Goal: Information Seeking & Learning: Check status

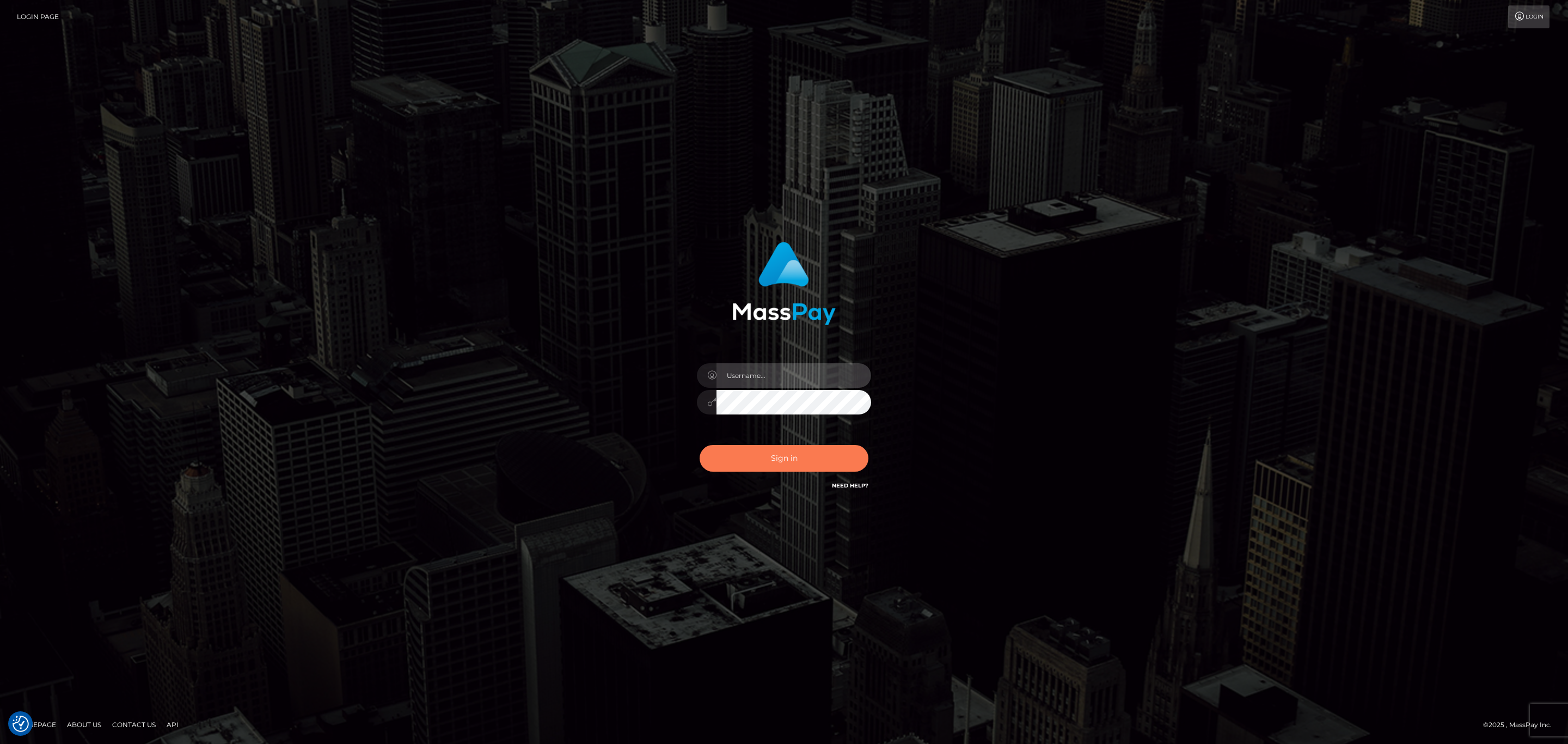
type input "sean.ace"
click at [792, 463] on button "Sign in" at bounding box center [783, 458] width 169 height 27
drag, startPoint x: 792, startPoint y: 463, endPoint x: 801, endPoint y: 376, distance: 87.5
click at [801, 376] on div "sean.ace Sign in" at bounding box center [784, 367] width 286 height 267
click at [737, 364] on input "sean.ace" at bounding box center [793, 376] width 155 height 24
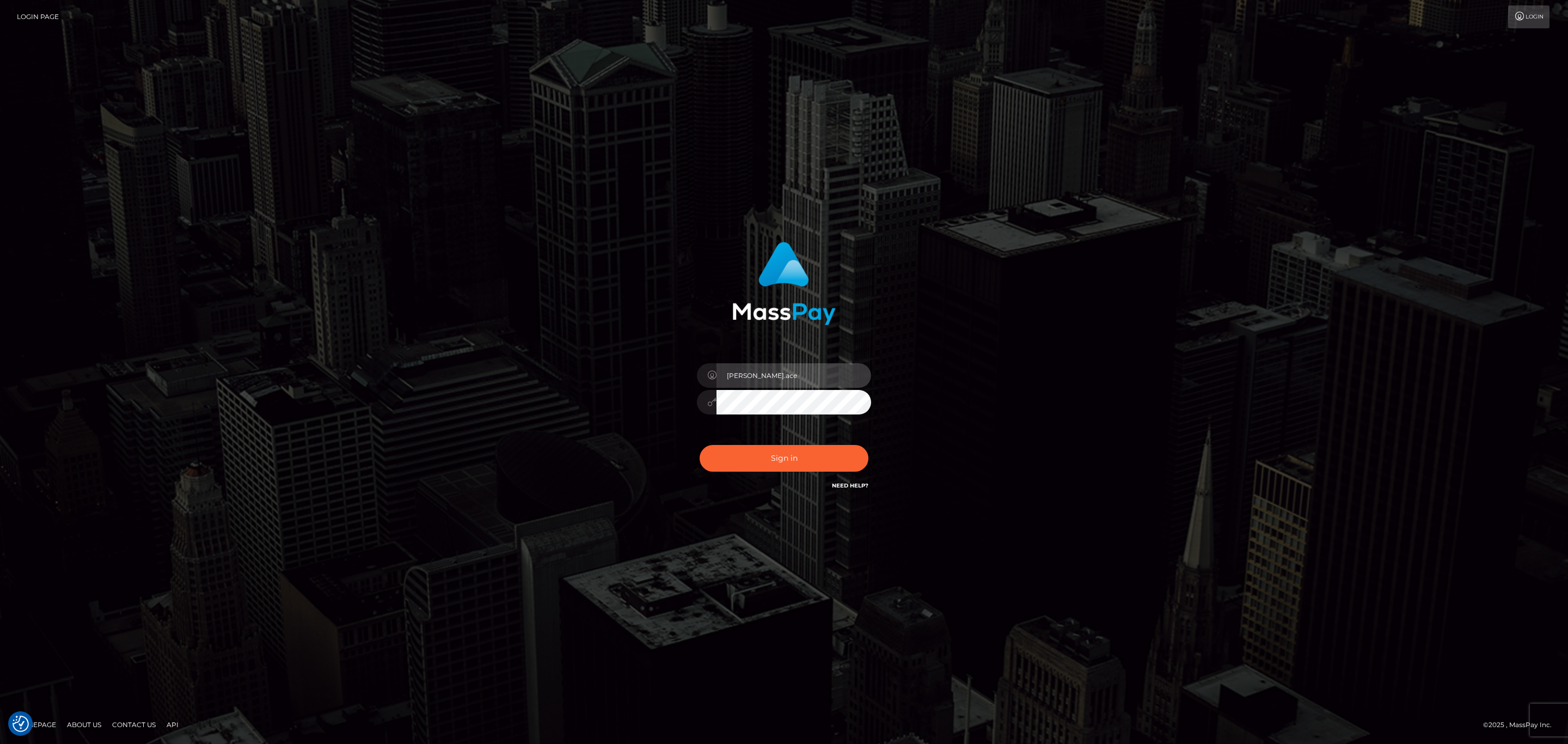
type input "SeanP.spree"
click at [777, 449] on button "Sign in" at bounding box center [783, 458] width 169 height 27
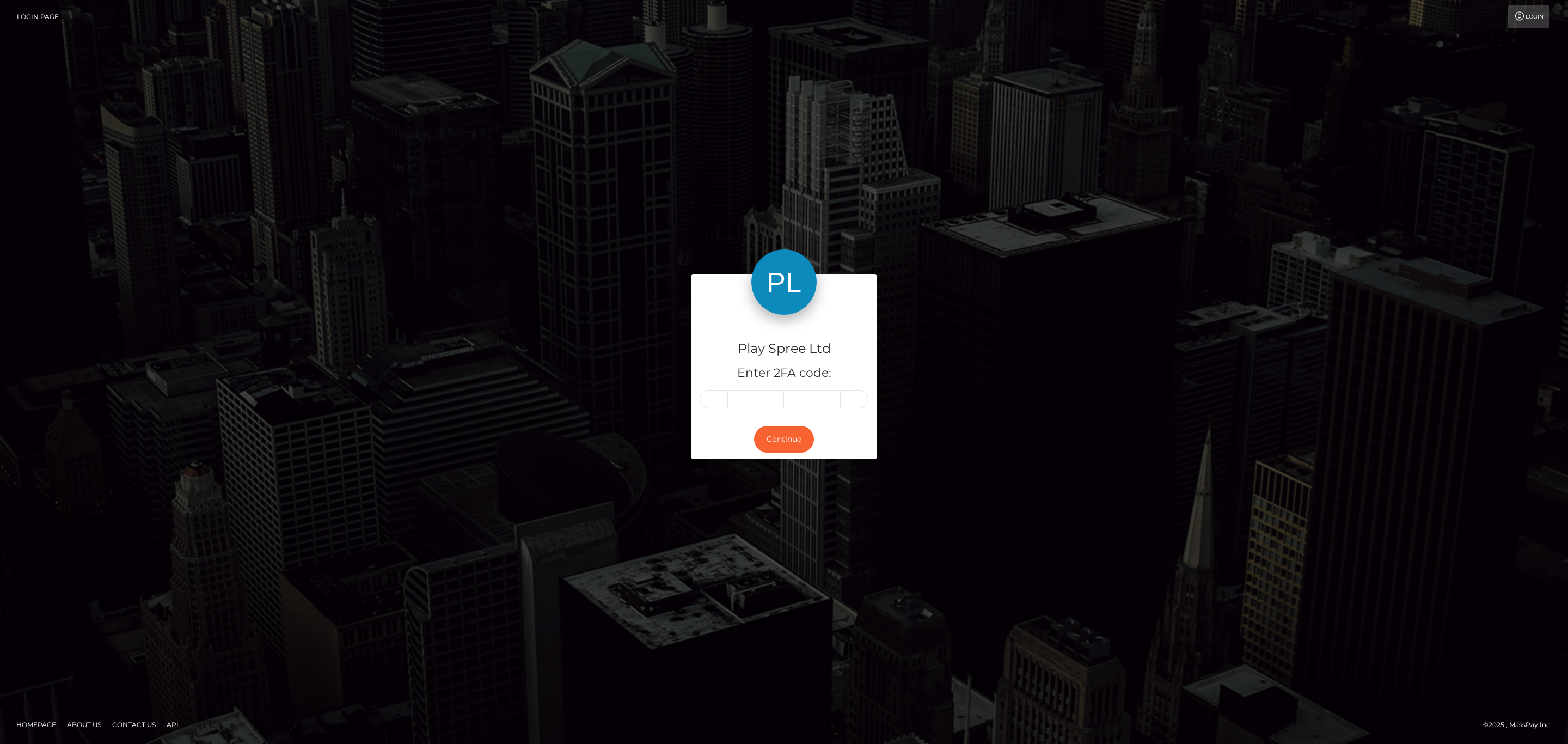
click at [712, 398] on input "text" at bounding box center [713, 399] width 28 height 18
type input "8"
type input "4"
type input "6"
type input "8"
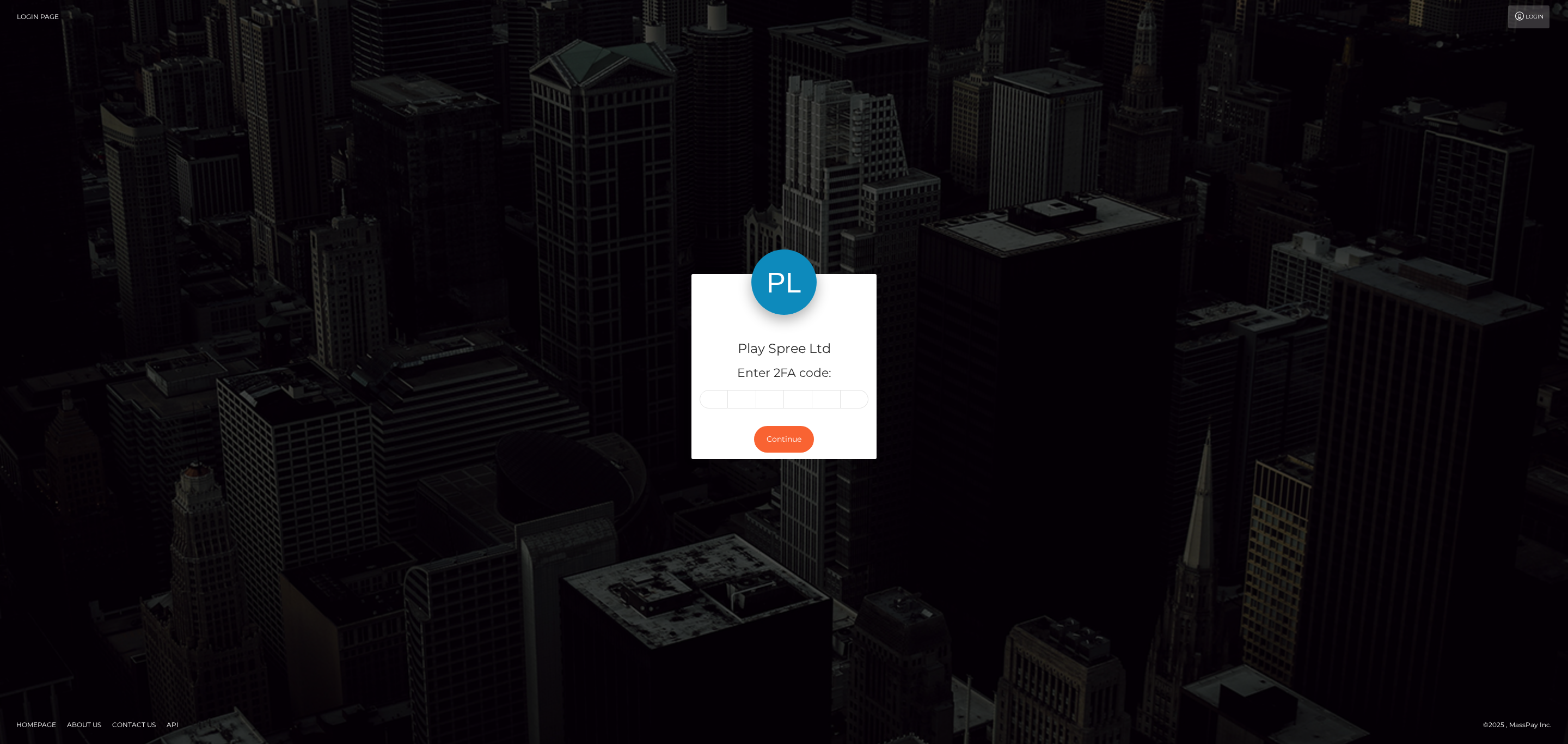
type input "6"
type input "9"
click at [789, 433] on button "Continue" at bounding box center [784, 439] width 60 height 27
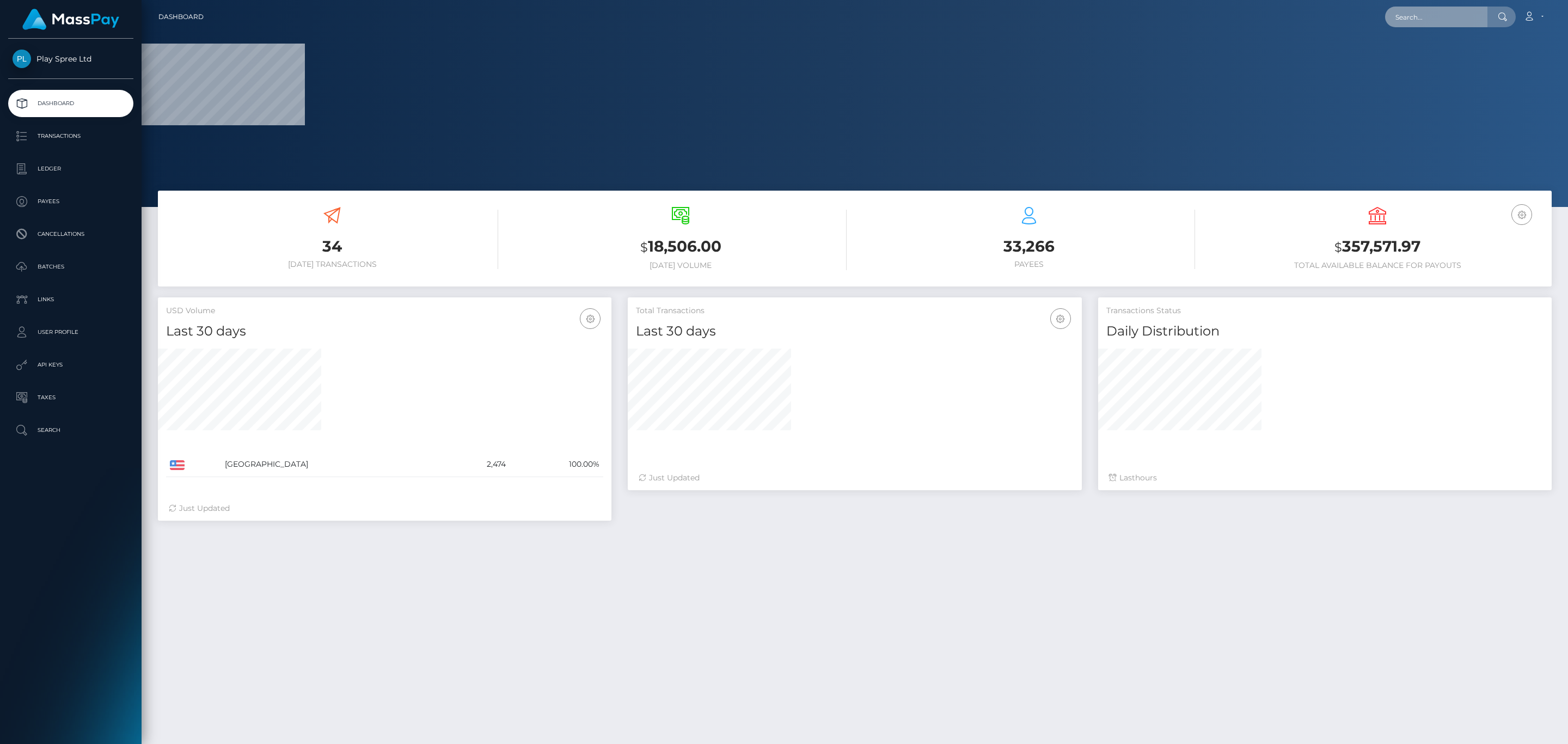
click at [1453, 27] on input "text" at bounding box center [1436, 17] width 102 height 21
paste input "336094"
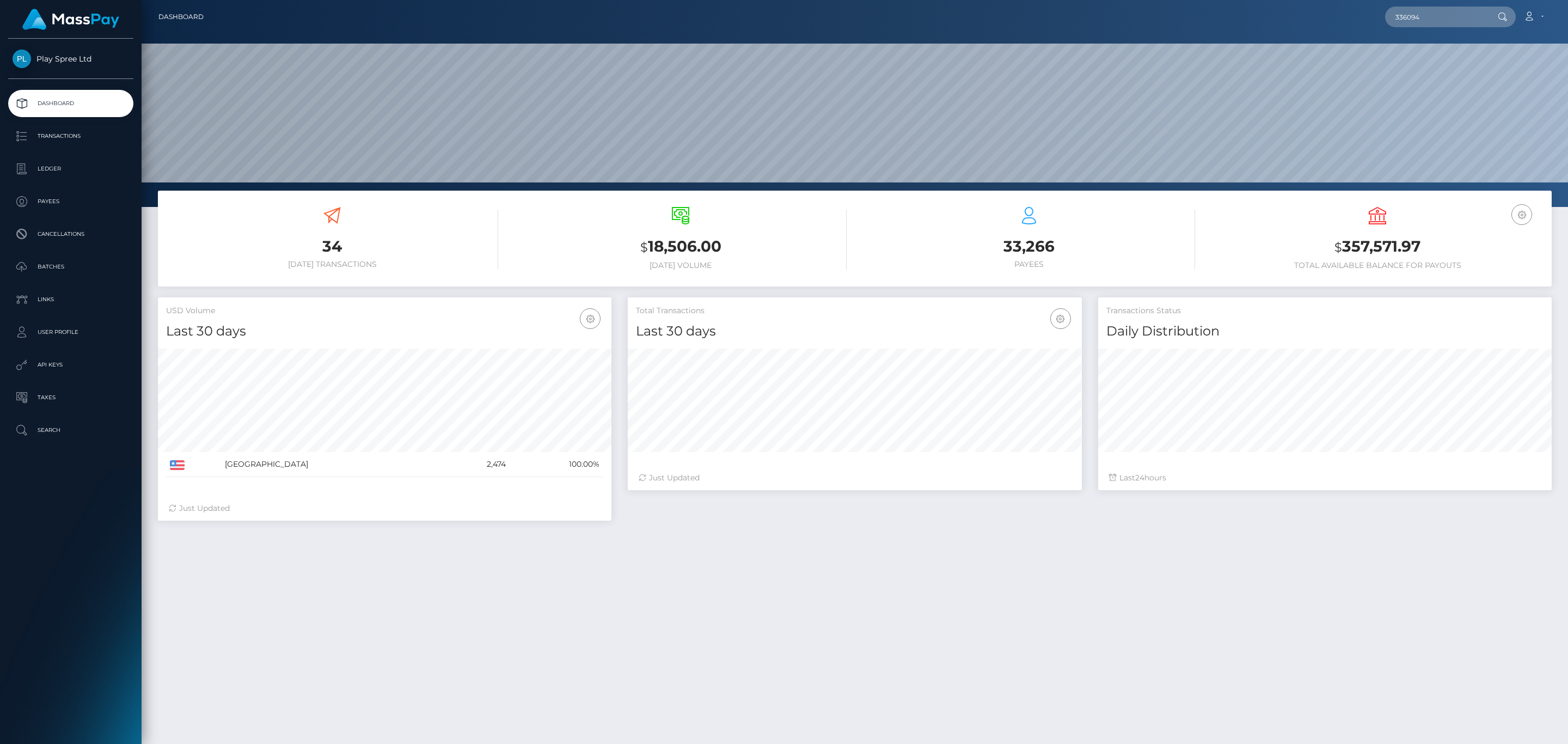
scroll to position [192, 453]
click at [1460, 20] on input "336094" at bounding box center [1436, 17] width 102 height 21
click at [1443, 11] on input "336094" at bounding box center [1436, 17] width 102 height 21
paste input "500973"
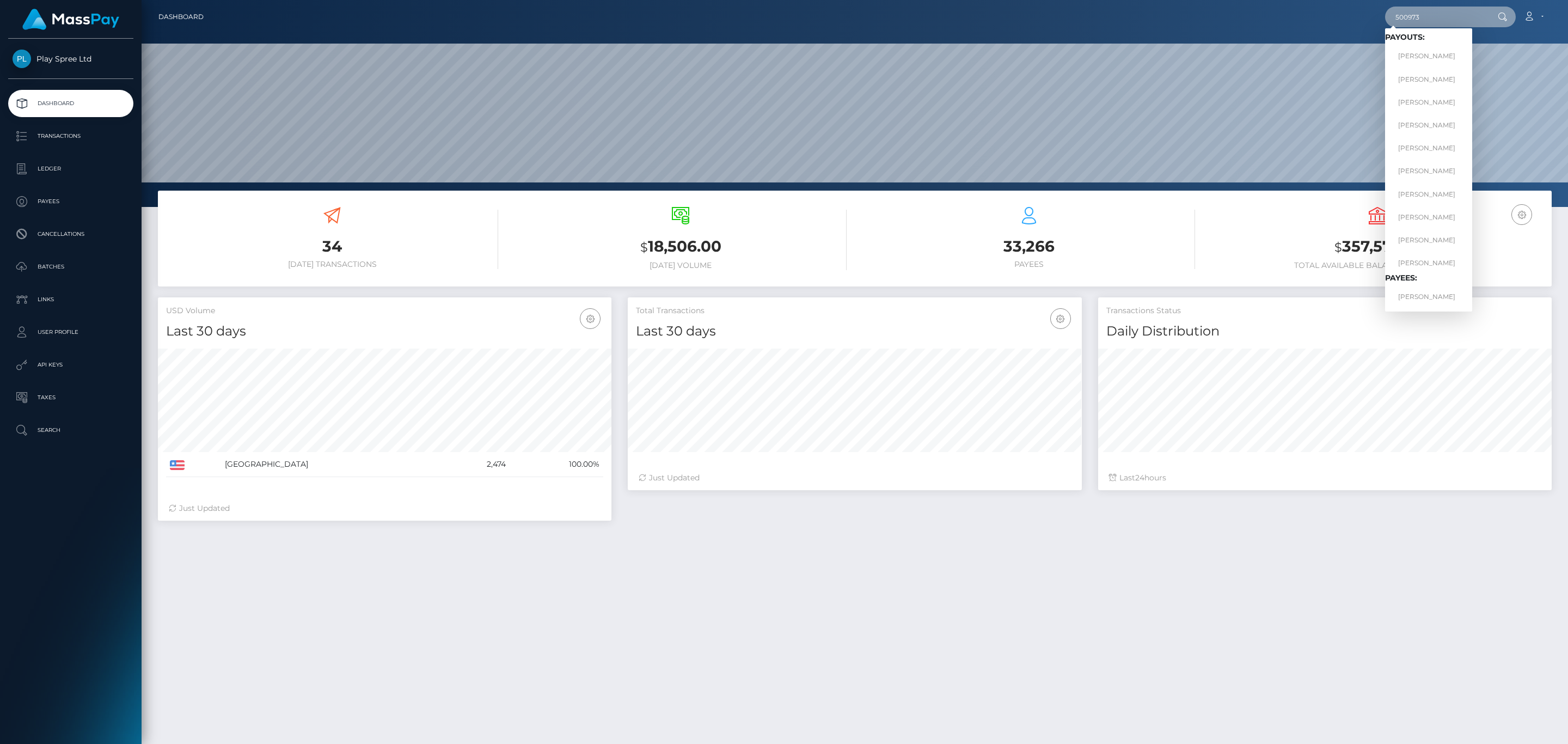
type input "500973"
click at [1447, 51] on link "PETER A LEWKOWICZ" at bounding box center [1428, 57] width 87 height 20
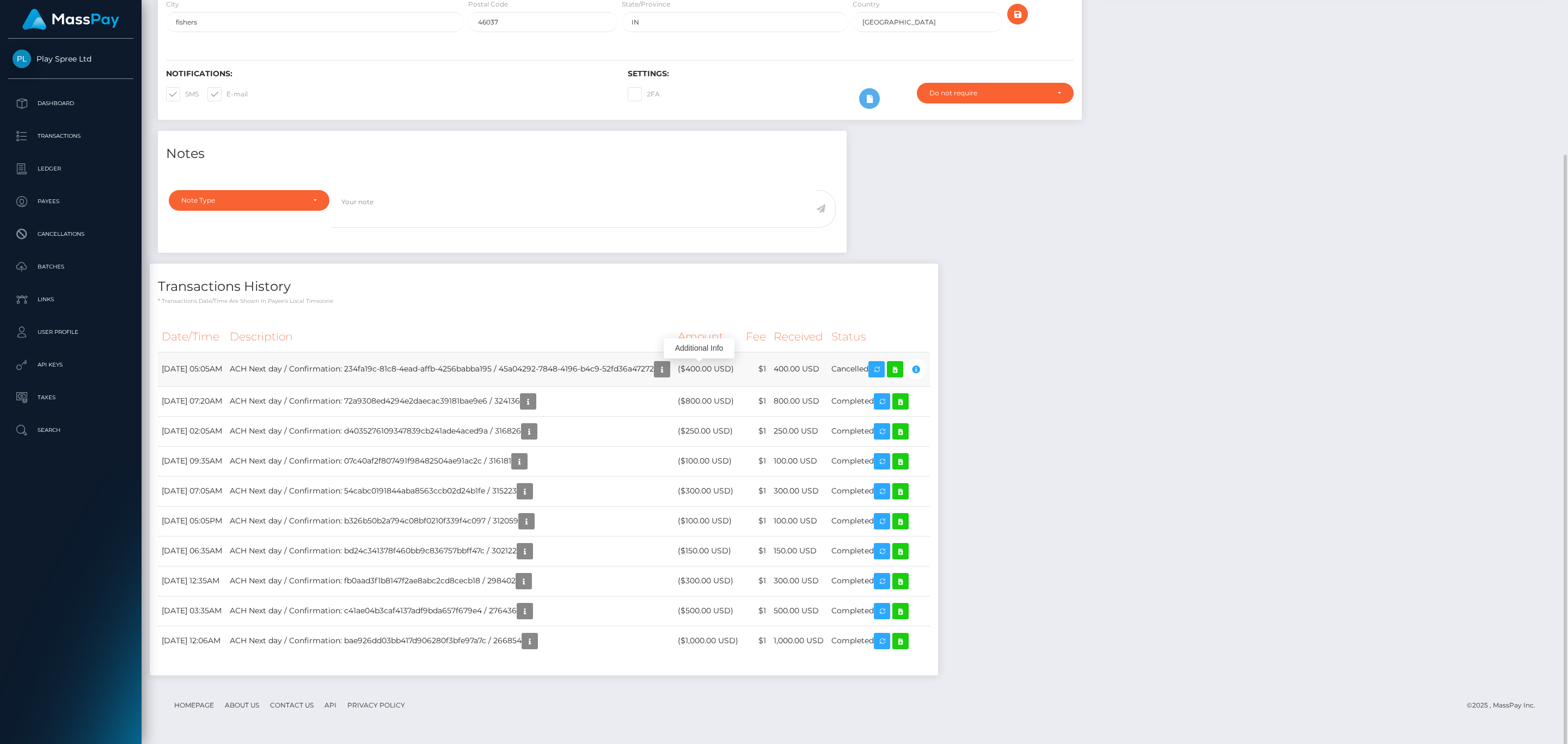
scroll to position [131, 453]
click at [611, 370] on td "ACH Next day / Confirmation: 234fa19c-81c8-4ead-affb-4256babba195 / 45a04292-78…" at bounding box center [450, 369] width 448 height 34
drag, startPoint x: 377, startPoint y: 373, endPoint x: 524, endPoint y: 368, distance: 147.1
click at [524, 368] on td "ACH Next day / Confirmation: 234fa19c-81c8-4ead-affb-4256babba195 / 45a04292-78…" at bounding box center [450, 369] width 448 height 34
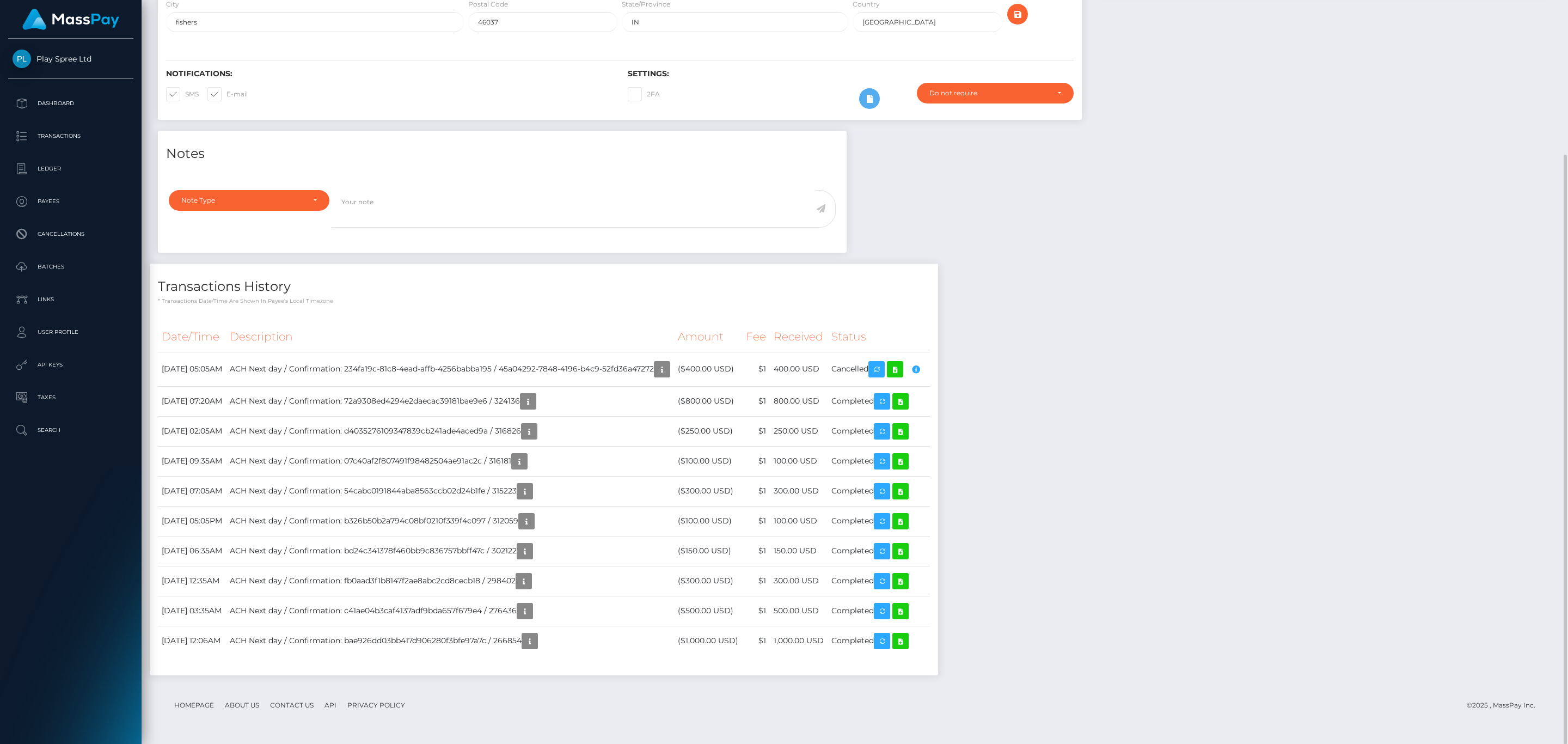
copy td "234fa19c-81c8-4ead-affb-4256babba195"
